Goal: Information Seeking & Learning: Learn about a topic

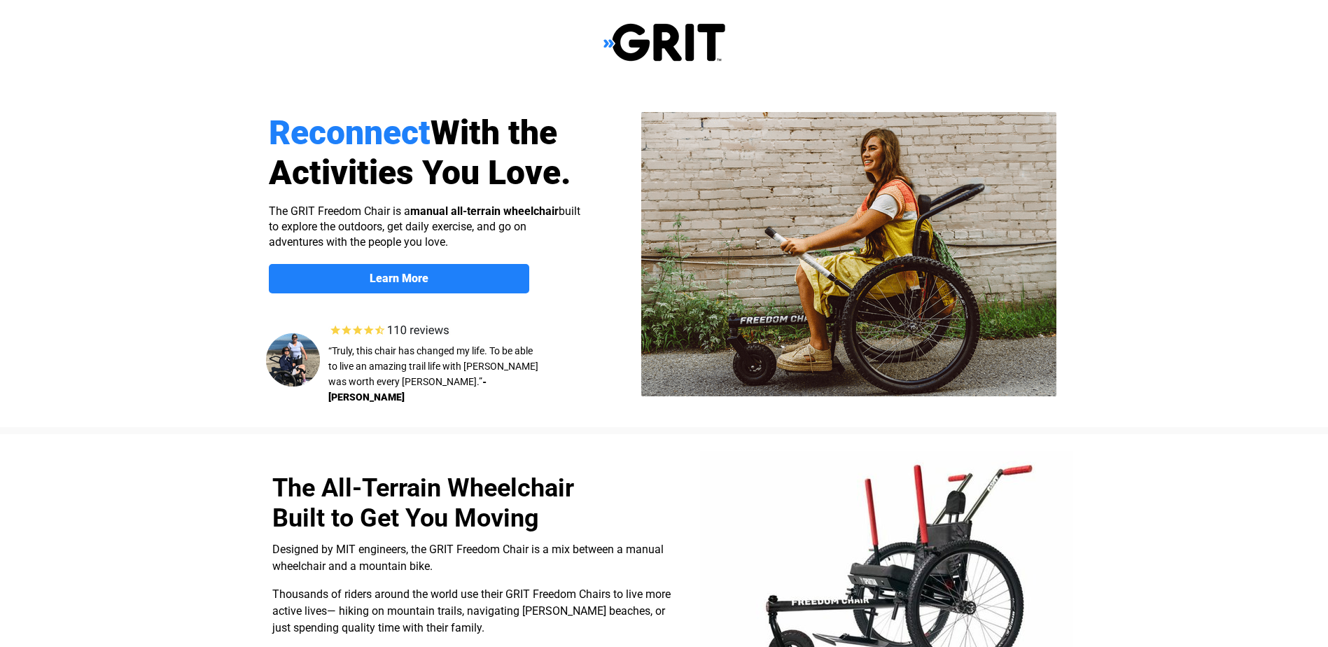
select select "US"
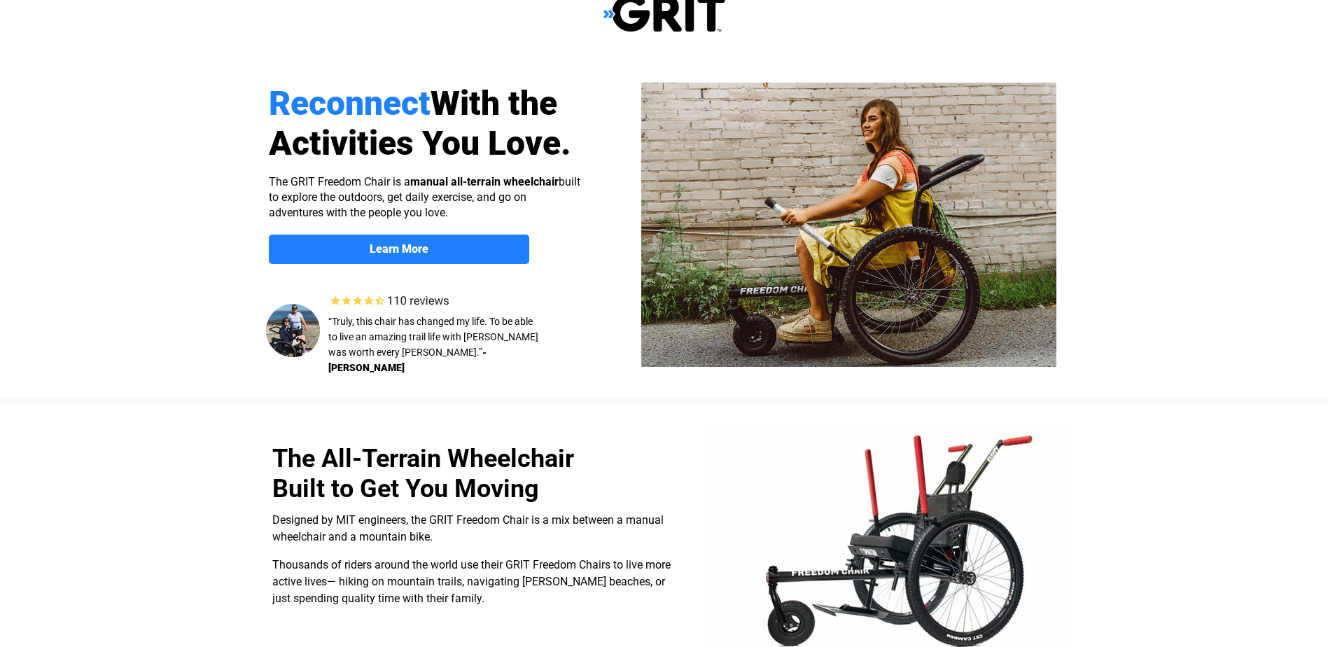
scroll to position [23, 0]
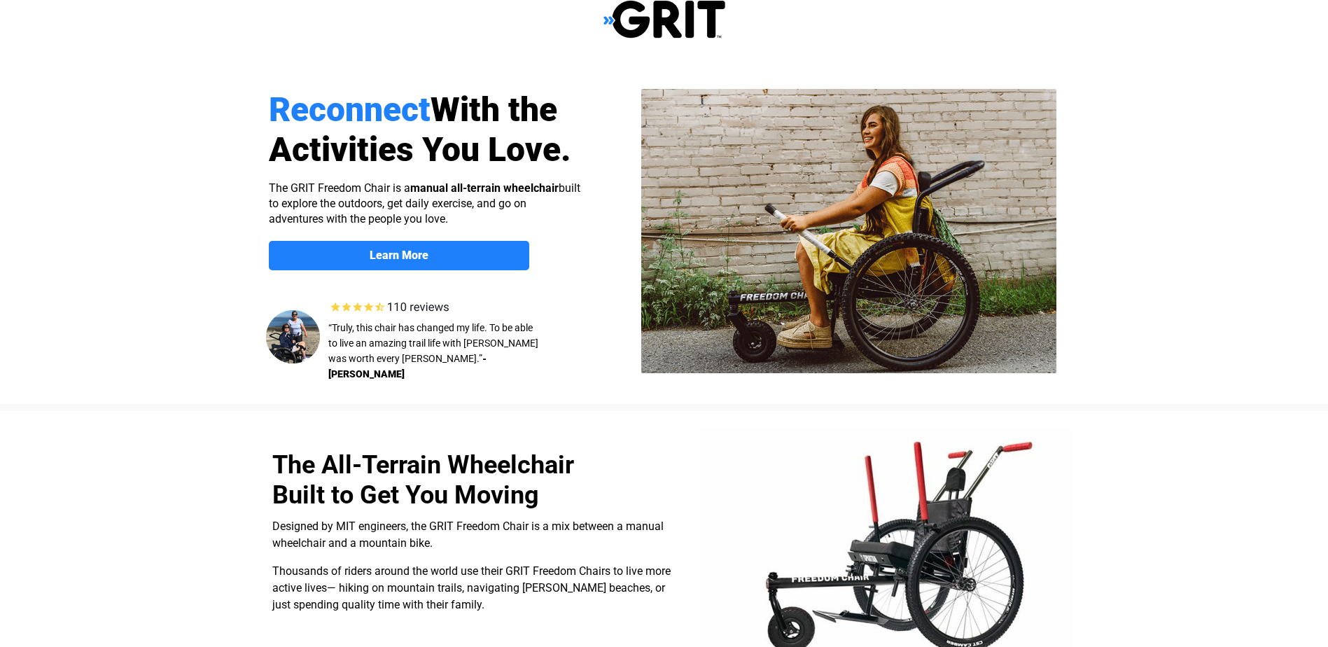
drag, startPoint x: 1338, startPoint y: 53, endPoint x: 1147, endPoint y: 419, distance: 412.0
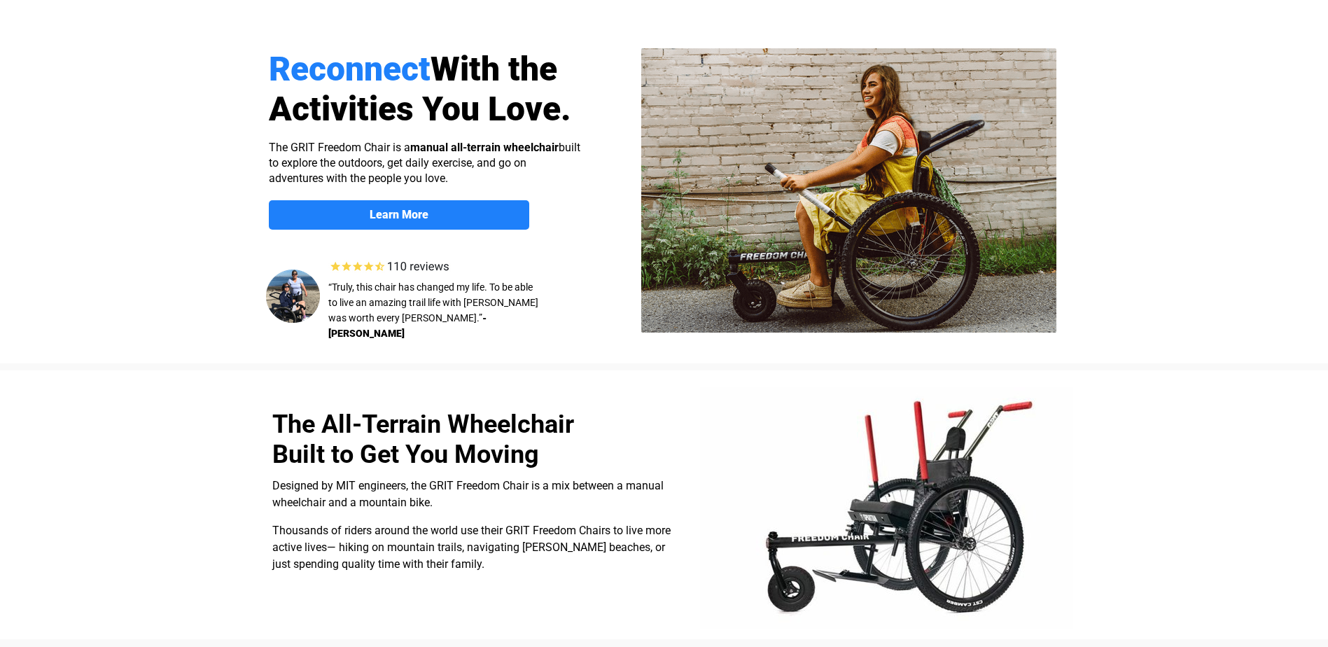
scroll to position [0, 0]
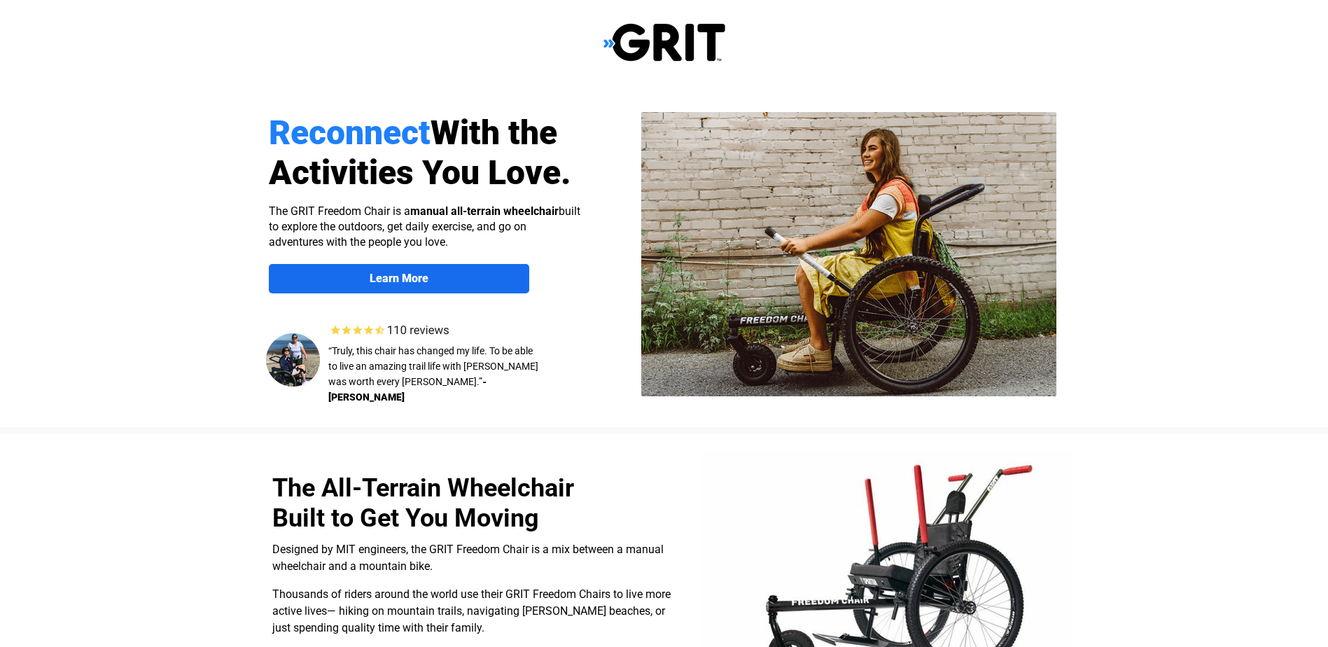
click at [381, 279] on strong "Learn More" at bounding box center [399, 278] width 59 height 13
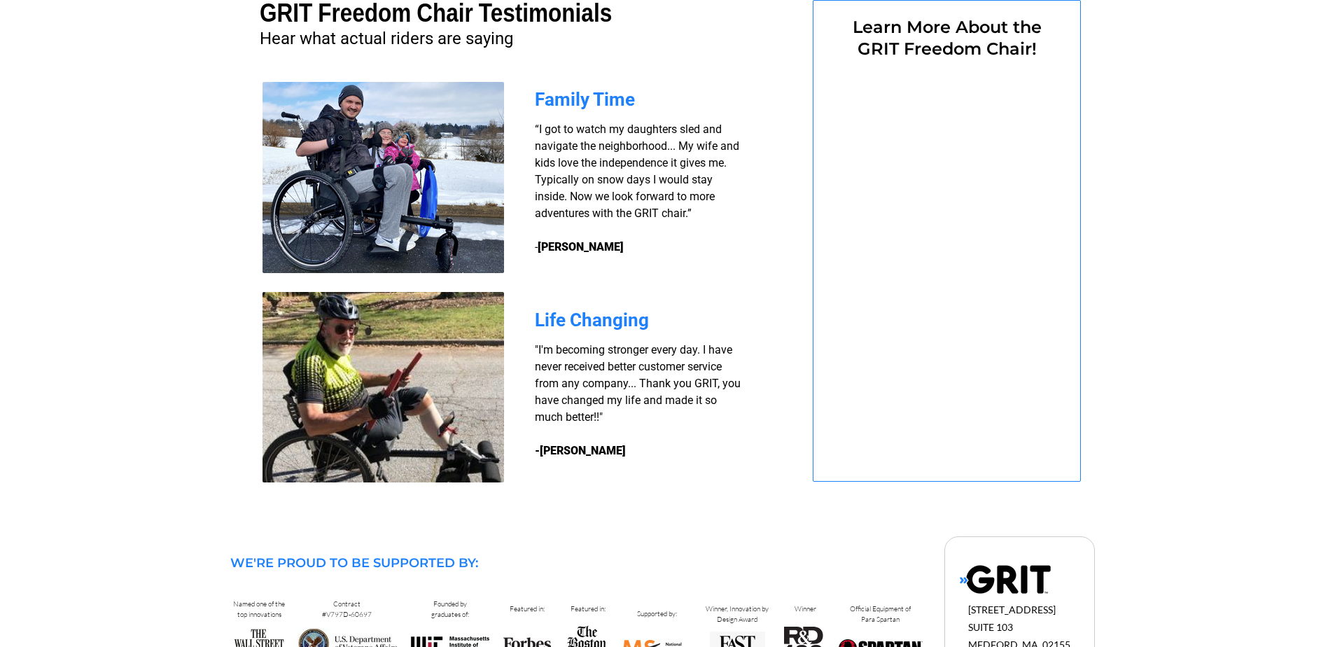
select select "US"
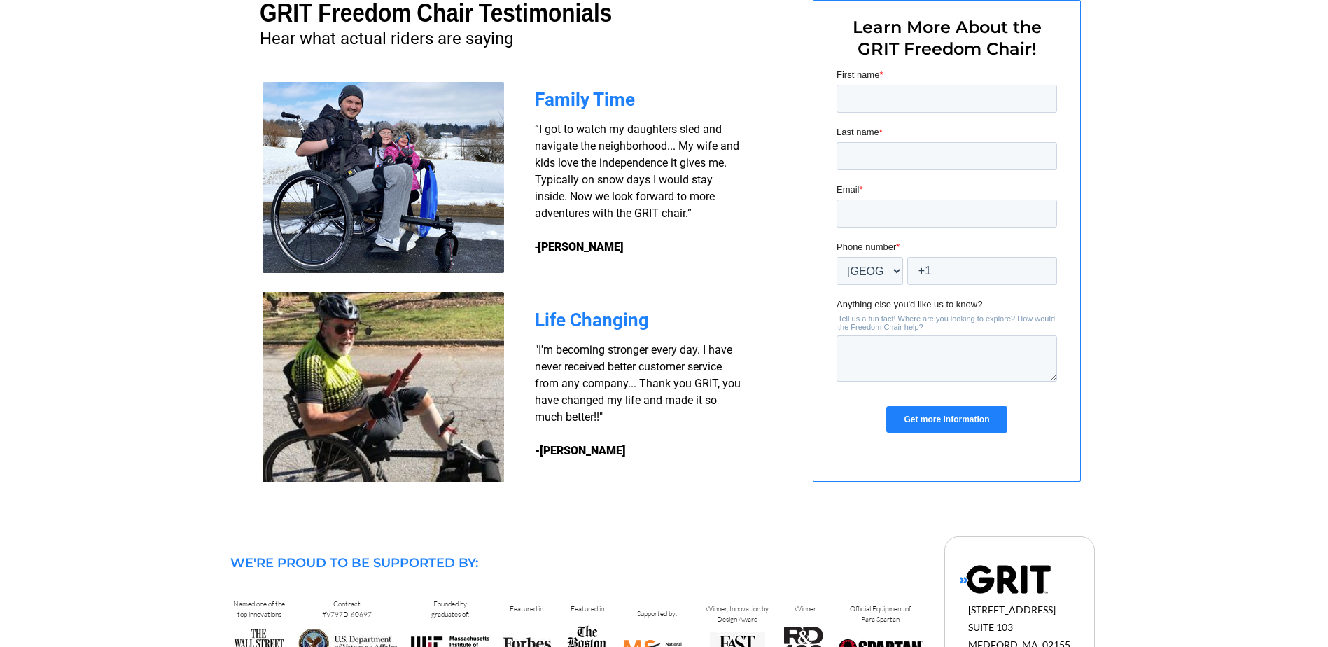
scroll to position [0, 0]
